Goal: Book appointment/travel/reservation

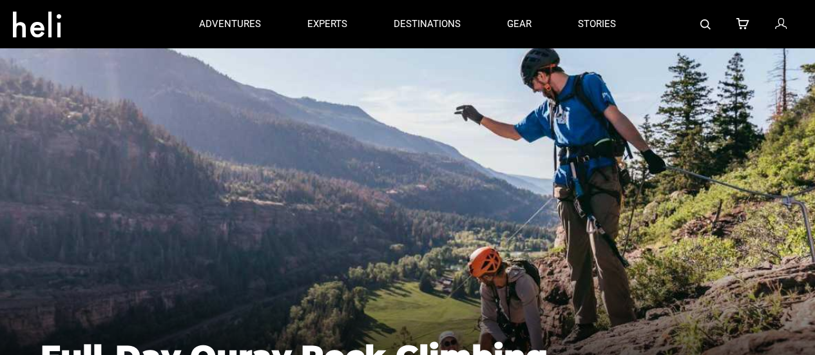
type input "Select your date"
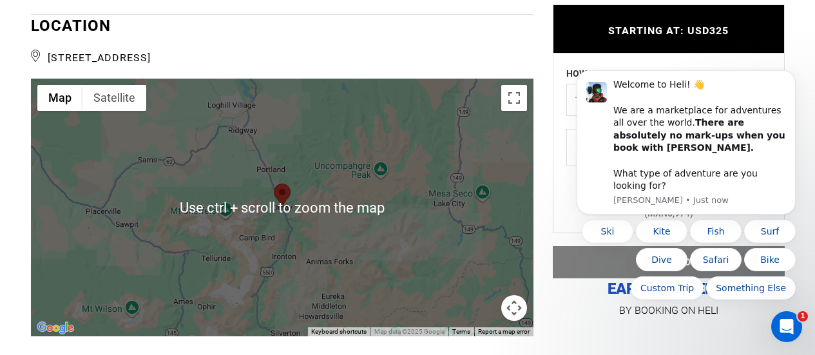
scroll to position [1510, 0]
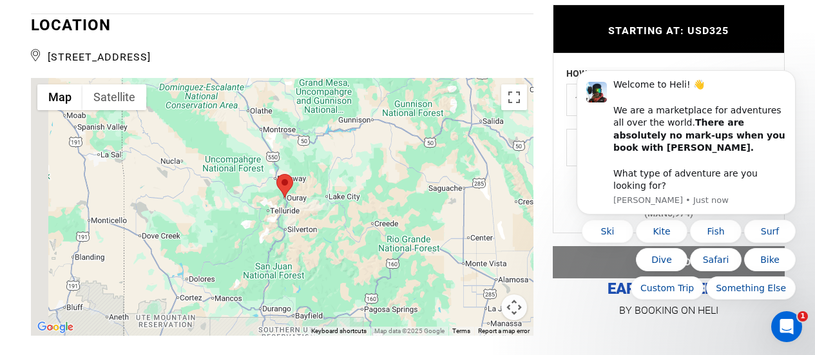
drag, startPoint x: 228, startPoint y: 269, endPoint x: 257, endPoint y: 200, distance: 75.3
click at [257, 200] on div at bounding box center [282, 207] width 502 height 258
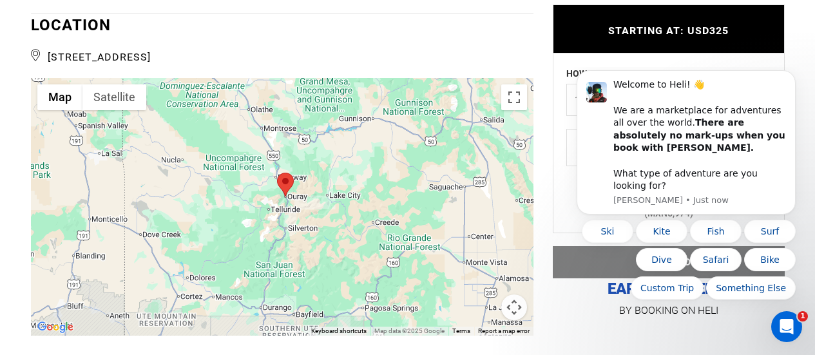
click at [246, 183] on div at bounding box center [282, 207] width 502 height 258
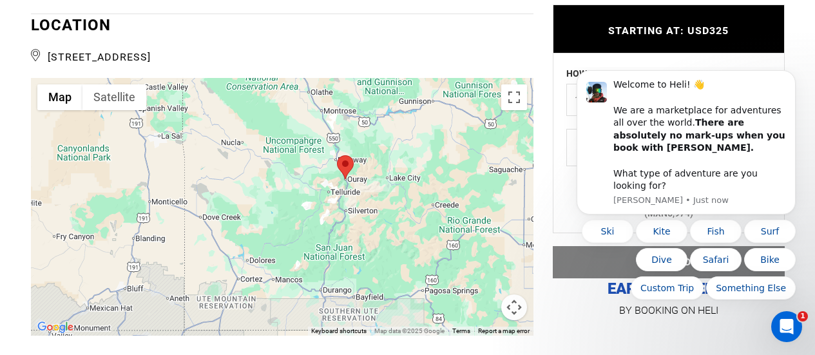
drag, startPoint x: 240, startPoint y: 262, endPoint x: 300, endPoint y: 245, distance: 62.8
click at [300, 245] on div at bounding box center [282, 207] width 502 height 258
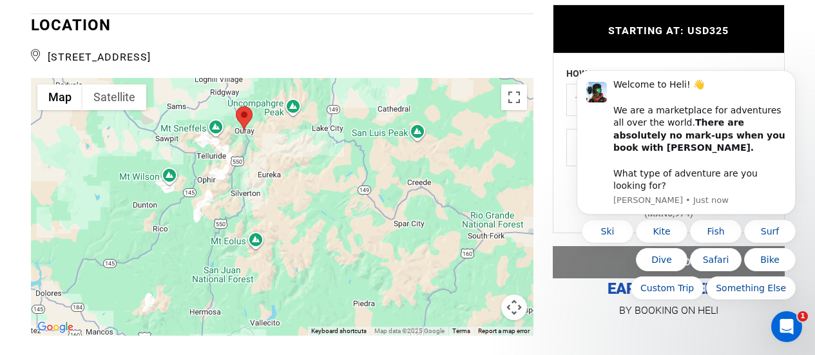
drag, startPoint x: 336, startPoint y: 244, endPoint x: 118, endPoint y: 280, distance: 221.2
click at [118, 280] on div at bounding box center [282, 207] width 502 height 258
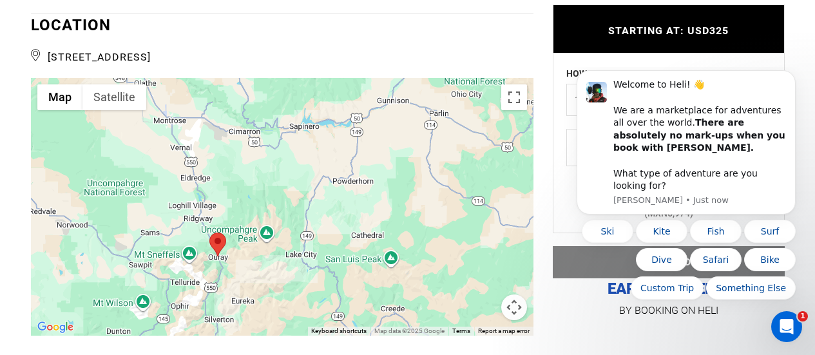
drag, startPoint x: 226, startPoint y: 277, endPoint x: 243, endPoint y: 385, distance: 109.6
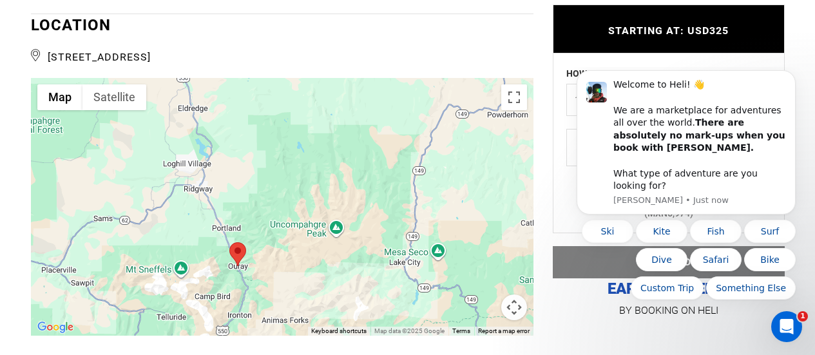
drag, startPoint x: 223, startPoint y: 284, endPoint x: 410, endPoint y: 278, distance: 186.8
click at [410, 278] on div at bounding box center [282, 207] width 502 height 258
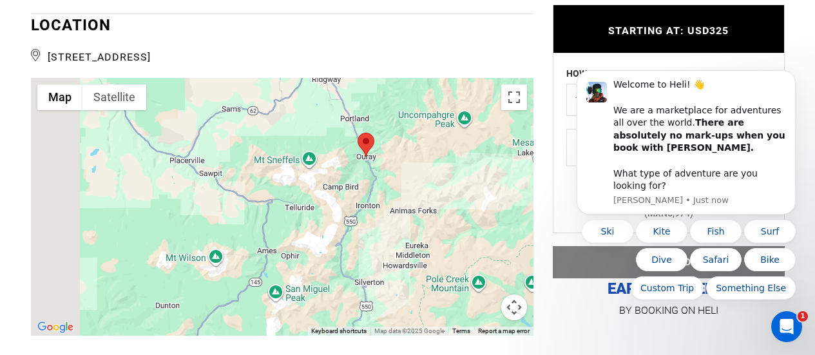
drag, startPoint x: 330, startPoint y: 277, endPoint x: 462, endPoint y: 162, distance: 175.2
click at [462, 162] on div at bounding box center [282, 207] width 502 height 258
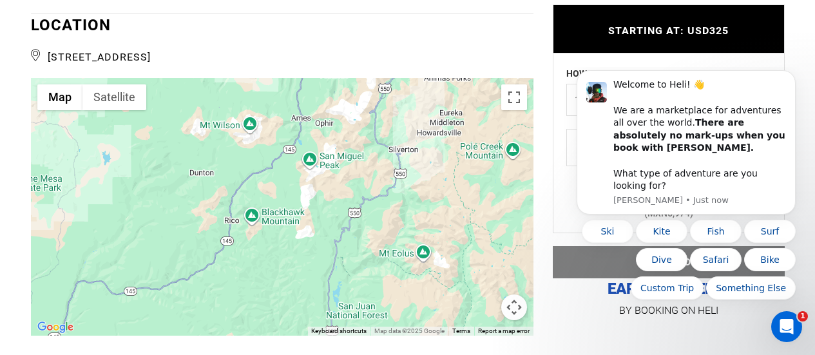
drag, startPoint x: 321, startPoint y: 275, endPoint x: 359, endPoint y: 132, distance: 147.7
click at [359, 132] on div at bounding box center [282, 207] width 502 height 258
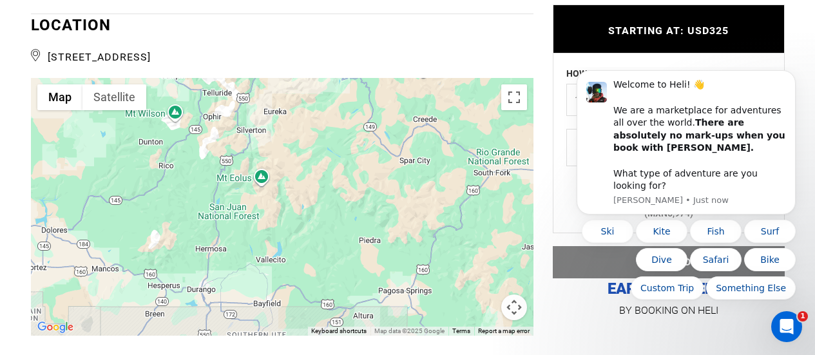
drag, startPoint x: 328, startPoint y: 203, endPoint x: 151, endPoint y: 180, distance: 178.7
click at [151, 180] on div at bounding box center [282, 207] width 502 height 258
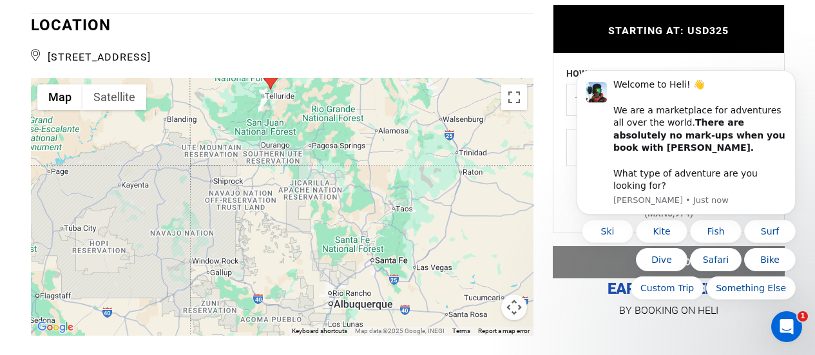
drag, startPoint x: 215, startPoint y: 270, endPoint x: 314, endPoint y: 204, distance: 118.8
click at [314, 204] on div at bounding box center [282, 207] width 502 height 258
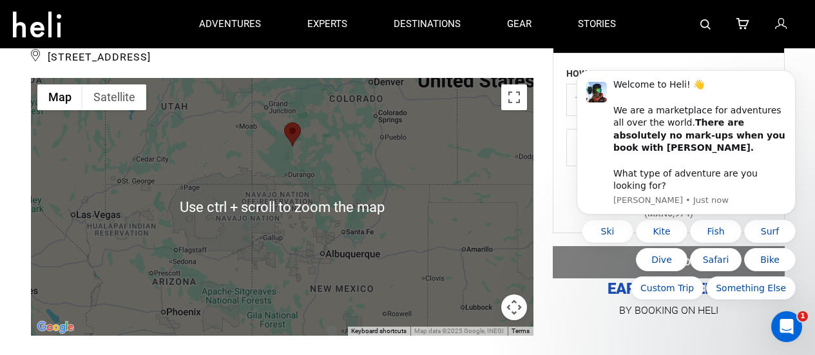
click at [330, 156] on div at bounding box center [282, 207] width 502 height 258
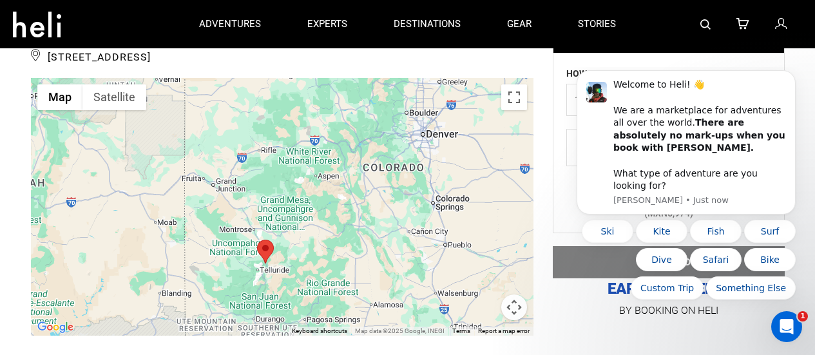
drag, startPoint x: 316, startPoint y: 144, endPoint x: 326, endPoint y: 273, distance: 129.2
click at [326, 273] on div at bounding box center [282, 207] width 502 height 258
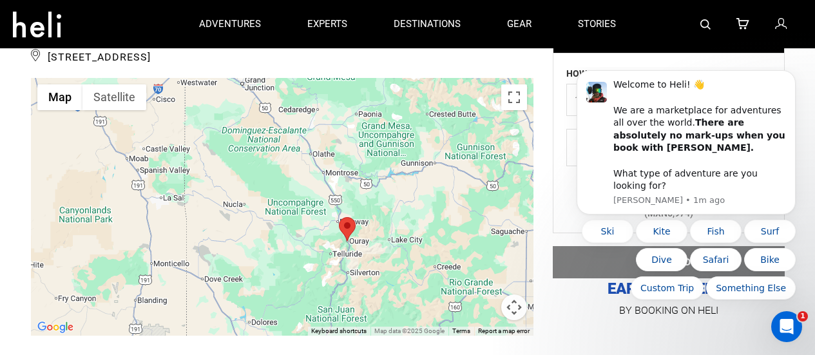
drag, startPoint x: 373, startPoint y: 272, endPoint x: 404, endPoint y: 189, distance: 89.2
click at [404, 189] on div at bounding box center [282, 207] width 502 height 258
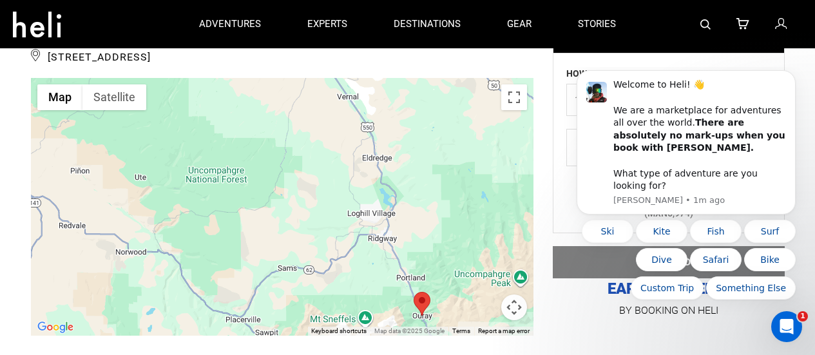
drag, startPoint x: 348, startPoint y: 229, endPoint x: 315, endPoint y: 91, distance: 141.8
click at [315, 91] on div at bounding box center [282, 207] width 502 height 258
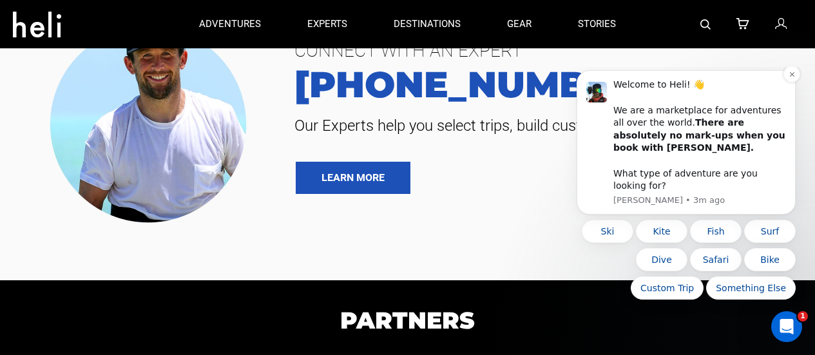
scroll to position [3053, 0]
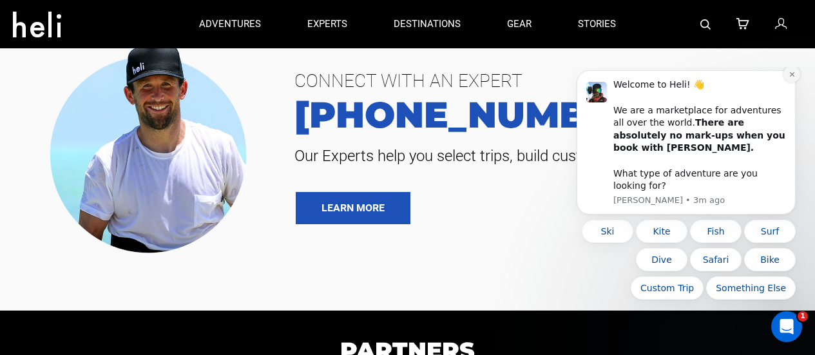
click at [789, 78] on icon "Dismiss notification" at bounding box center [791, 74] width 7 height 7
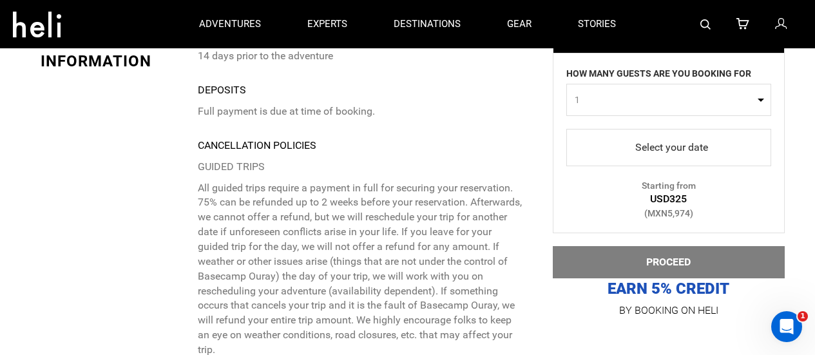
scroll to position [2227, 0]
click at [656, 153] on span "select" at bounding box center [668, 147] width 184 height 21
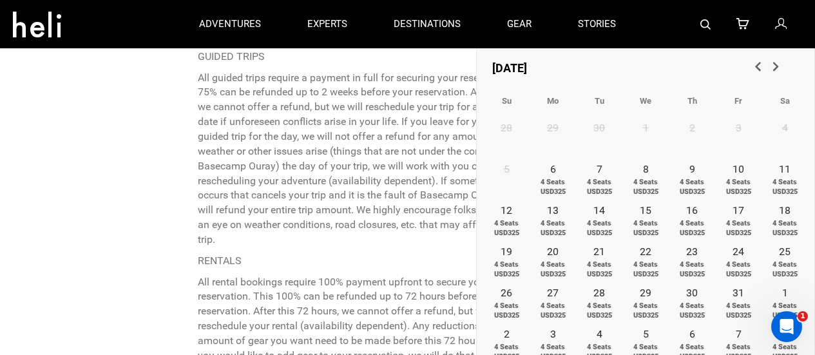
scroll to position [2339, 0]
click at [775, 68] on span "Next" at bounding box center [774, 65] width 13 height 13
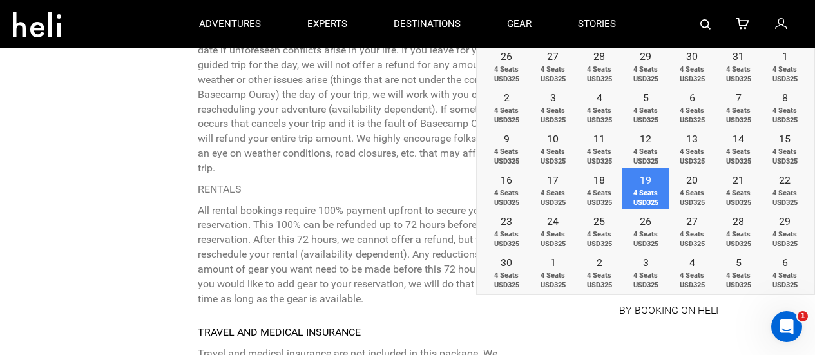
scroll to position [2412, 0]
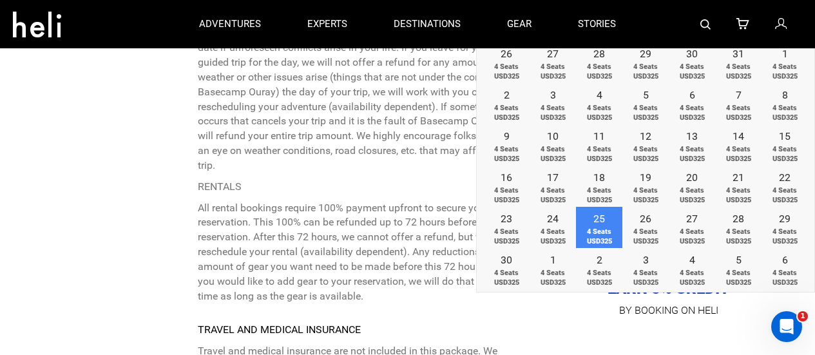
click at [607, 227] on span "4 Seats USD325" at bounding box center [599, 237] width 46 height 20
type input "[DATE]"
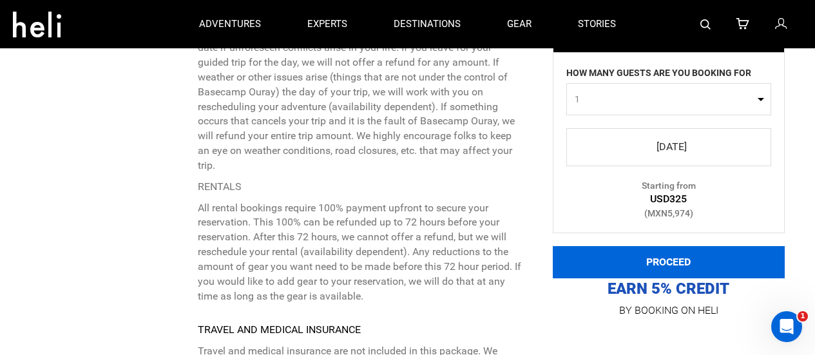
click at [645, 261] on button "PROCEED" at bounding box center [668, 262] width 232 height 32
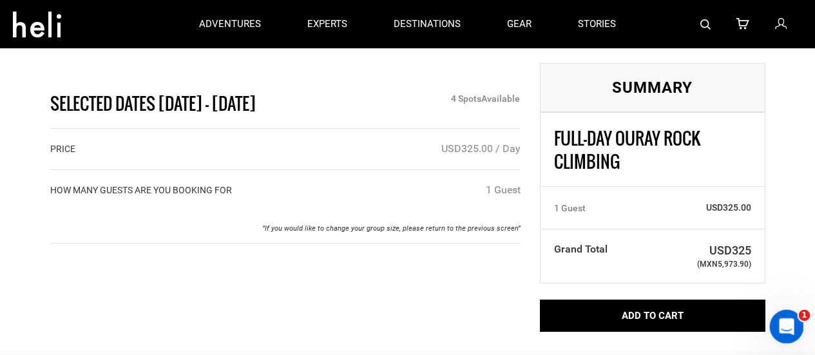
click at [781, 325] on icon "Open Intercom Messenger" at bounding box center [784, 324] width 21 height 21
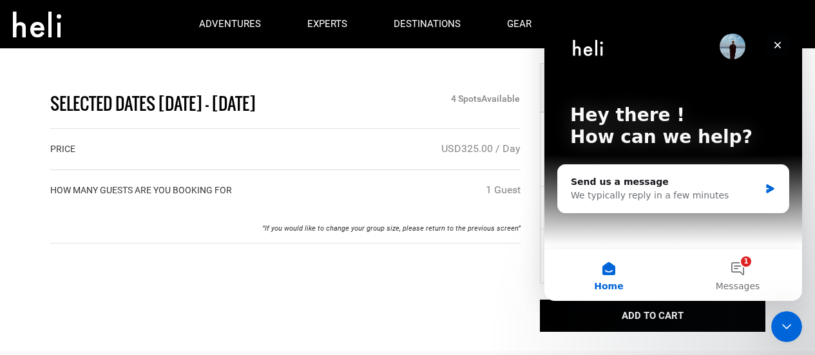
click at [778, 46] on icon "Close" at bounding box center [777, 45] width 7 height 7
